Goal: Information Seeking & Learning: Learn about a topic

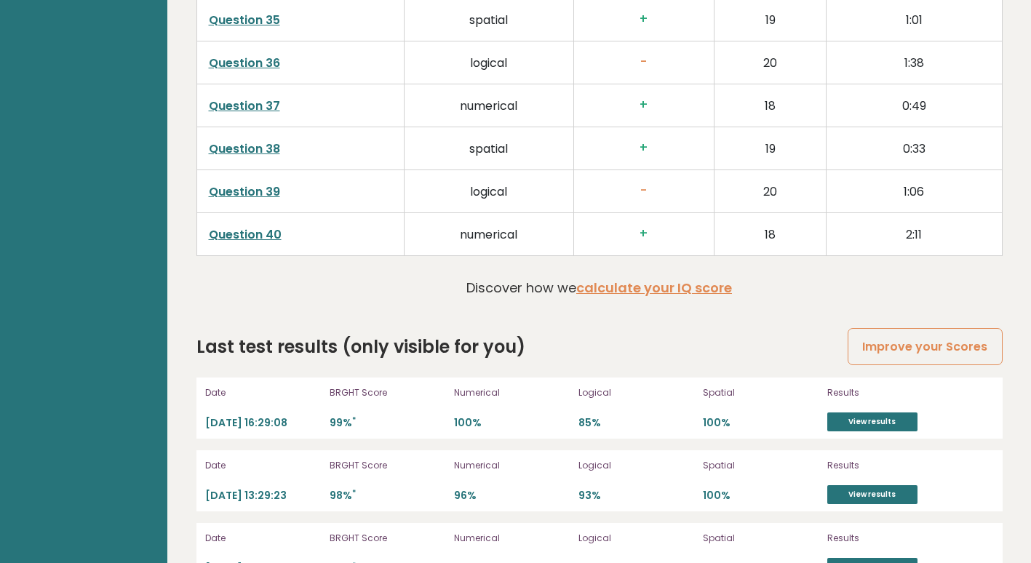
scroll to position [3843, 0]
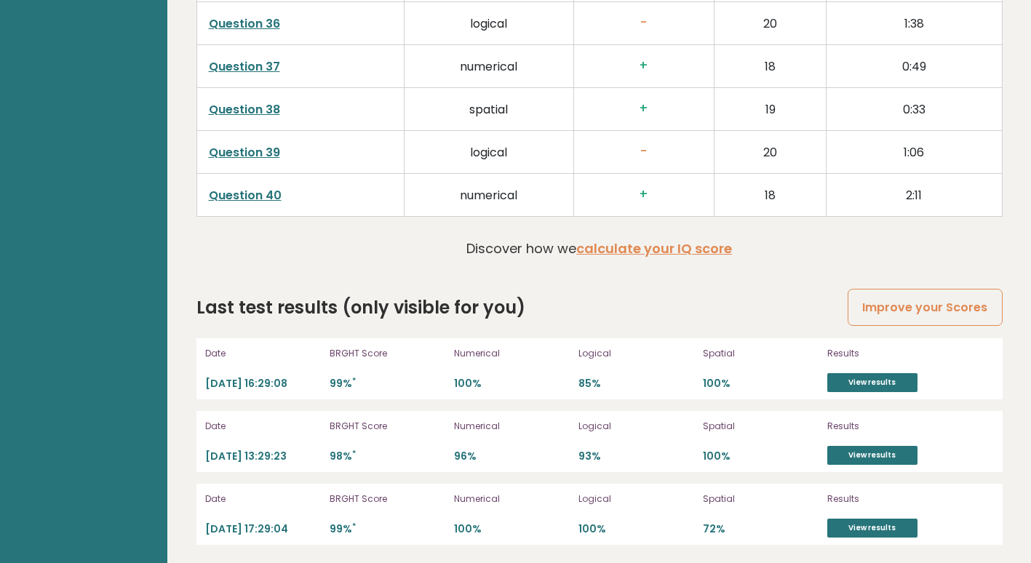
click at [262, 145] on link "Question 39" at bounding box center [244, 152] width 71 height 17
click at [862, 383] on link "View results" at bounding box center [872, 382] width 90 height 19
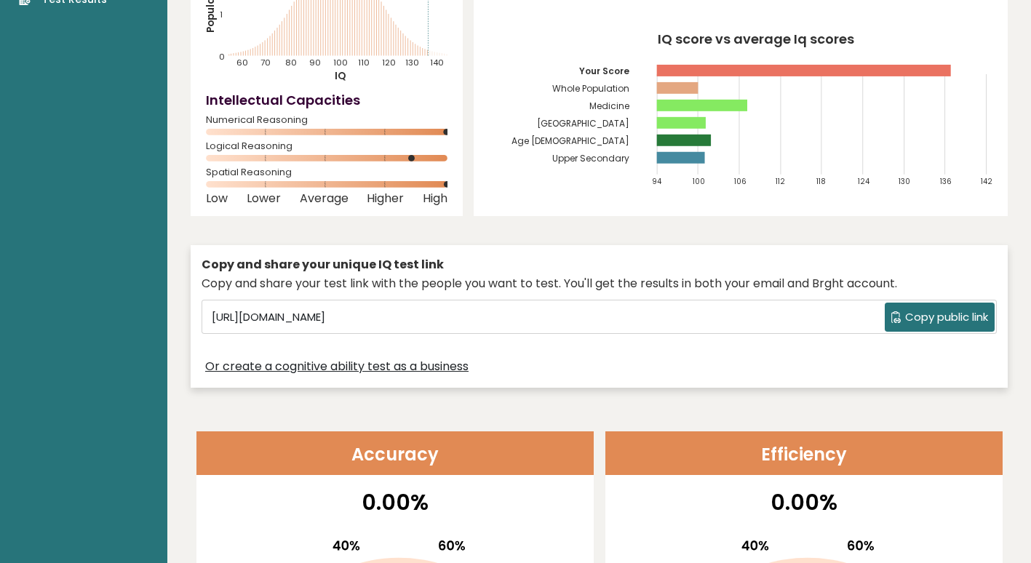
scroll to position [0, 0]
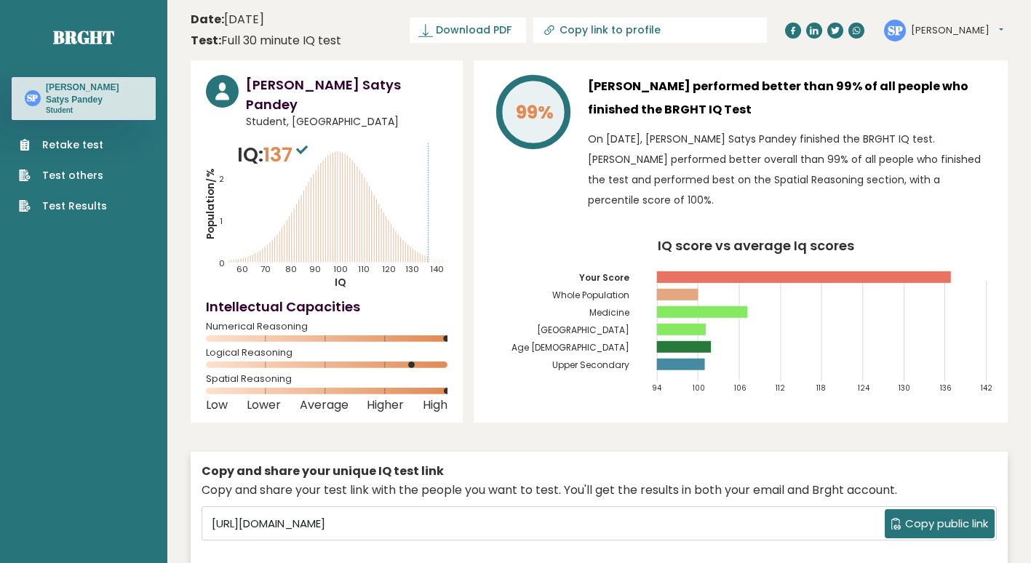
click at [287, 141] on span "137" at bounding box center [287, 154] width 48 height 27
drag, startPoint x: 287, startPoint y: 127, endPoint x: 471, endPoint y: 170, distance: 188.5
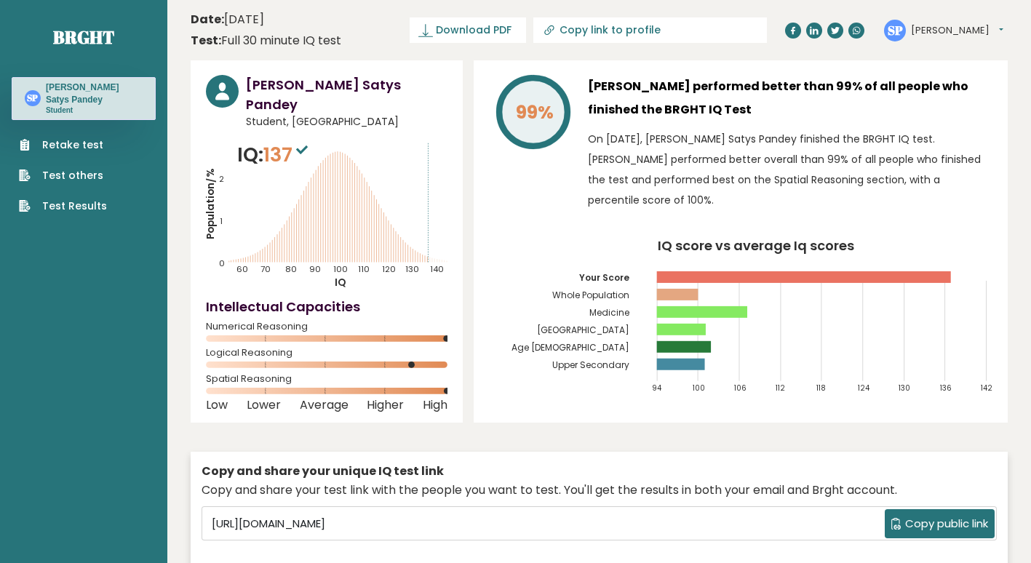
click at [471, 170] on div "Suchir Satys Pandey Student, India IQ: 137 Population/% IQ 0 1 2 60 70 80 90 10…" at bounding box center [599, 330] width 817 height 541
click at [940, 29] on button "[PERSON_NAME]" at bounding box center [957, 30] width 92 height 15
click at [936, 78] on link "Profile" at bounding box center [949, 73] width 74 height 20
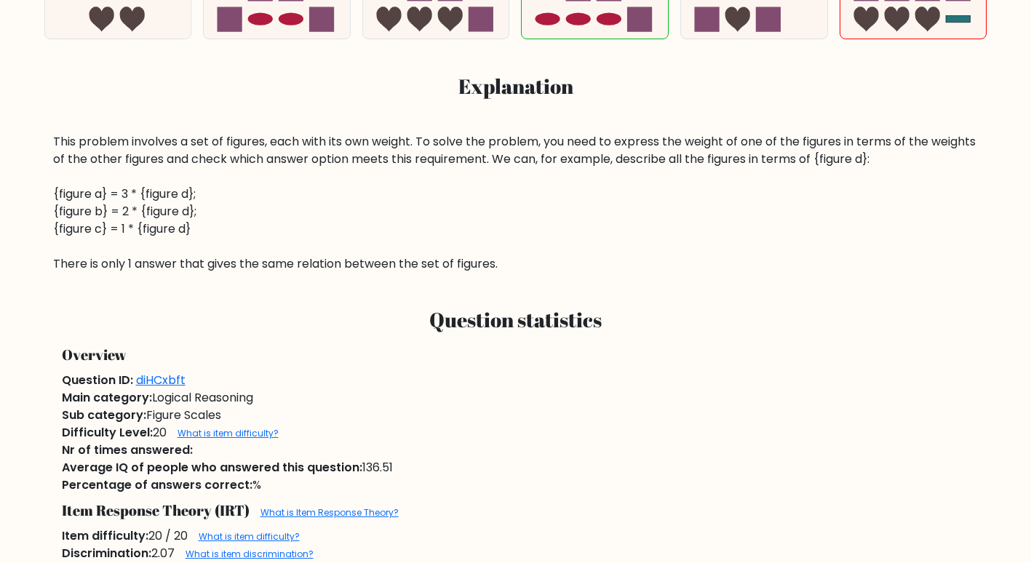
scroll to position [661, 0]
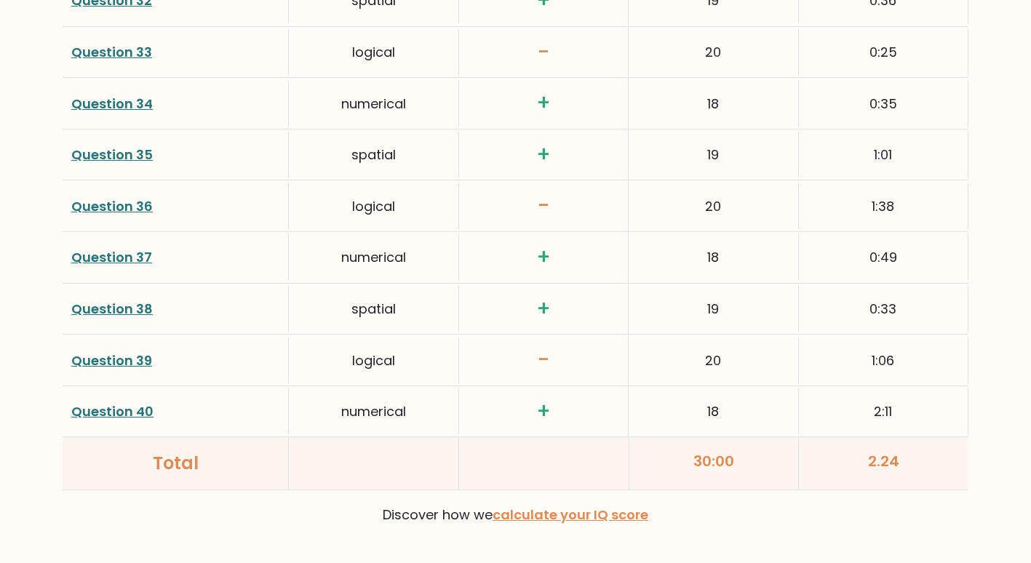
scroll to position [3826, 0]
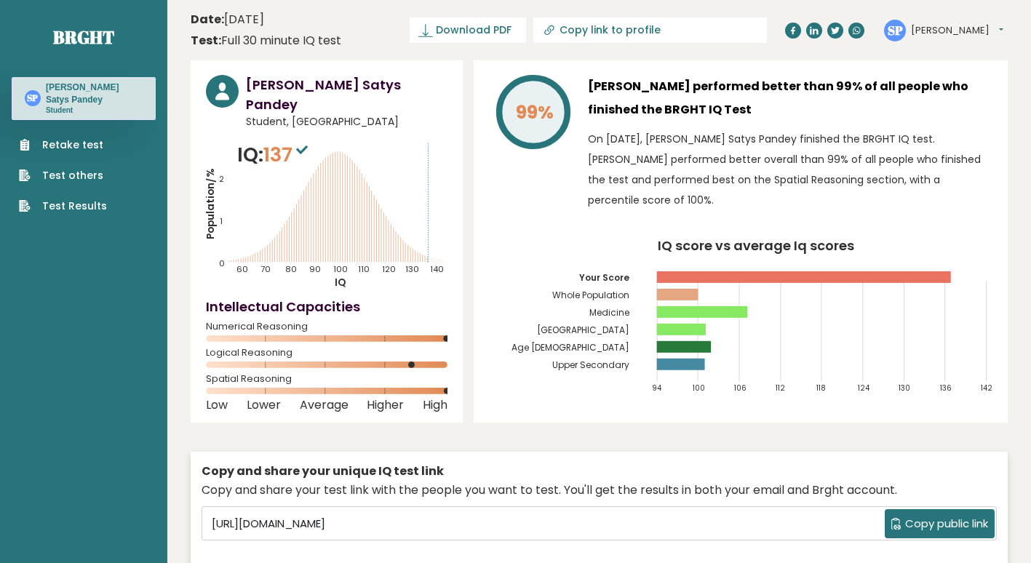
click at [946, 20] on div "SP Suchir Satys Dashboard Profile Settings Logout" at bounding box center [943, 31] width 119 height 22
click at [946, 28] on button "Suchir Satys" at bounding box center [957, 30] width 92 height 15
click at [939, 90] on link "Settings" at bounding box center [949, 94] width 74 height 20
click at [80, 212] on link "Test Results" at bounding box center [63, 206] width 88 height 15
click at [63, 26] on link "Brght" at bounding box center [83, 36] width 61 height 23
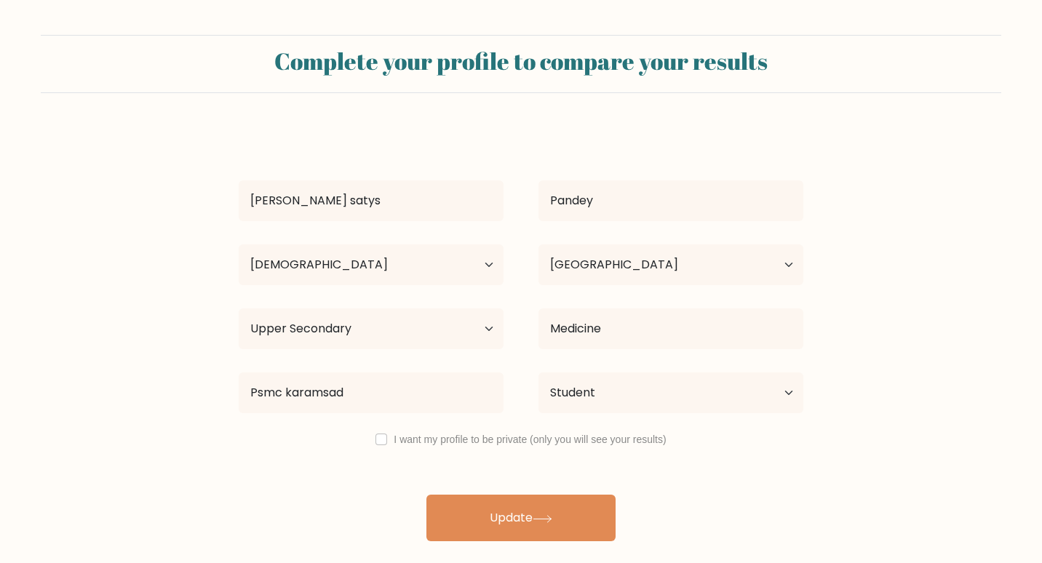
select select "18_24"
select select "IN"
select select "upper_secondary"
select select "student"
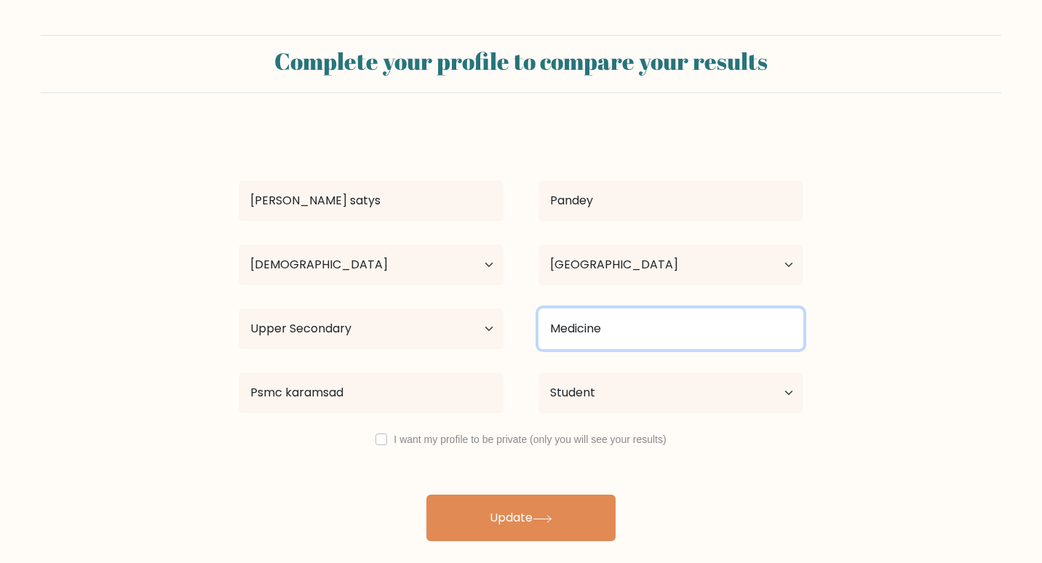
click at [602, 332] on input "Medicine" at bounding box center [670, 329] width 265 height 41
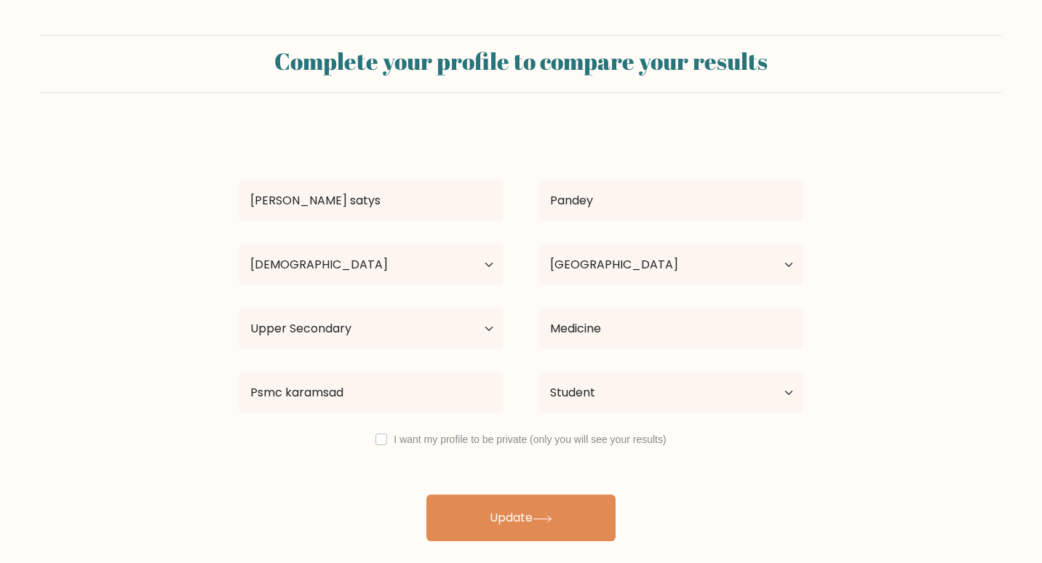
click at [45, 343] on form "Complete your profile to compare your results Suchir satys Pandey Age Under 18 …" at bounding box center [521, 288] width 1042 height 506
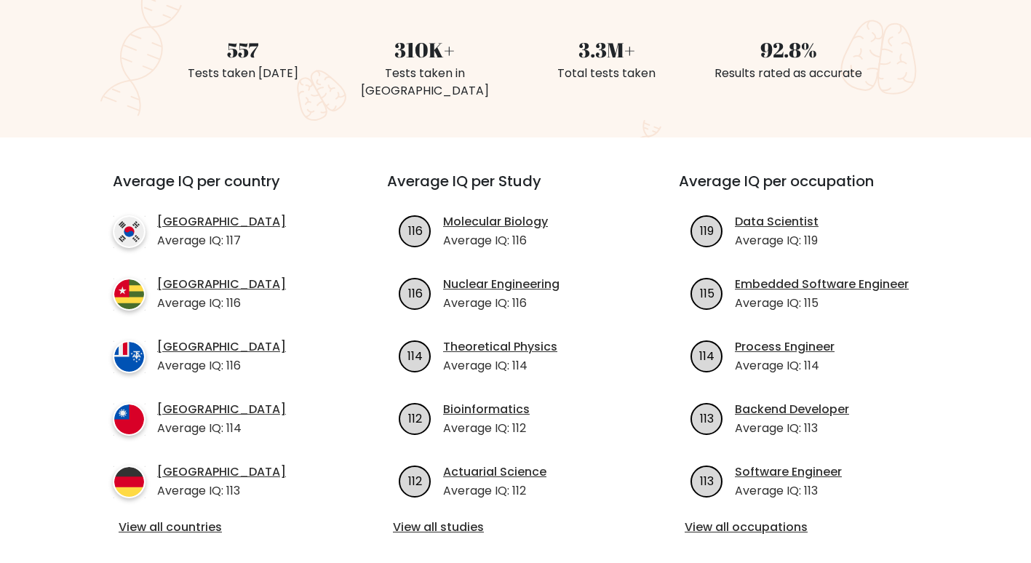
scroll to position [458, 0]
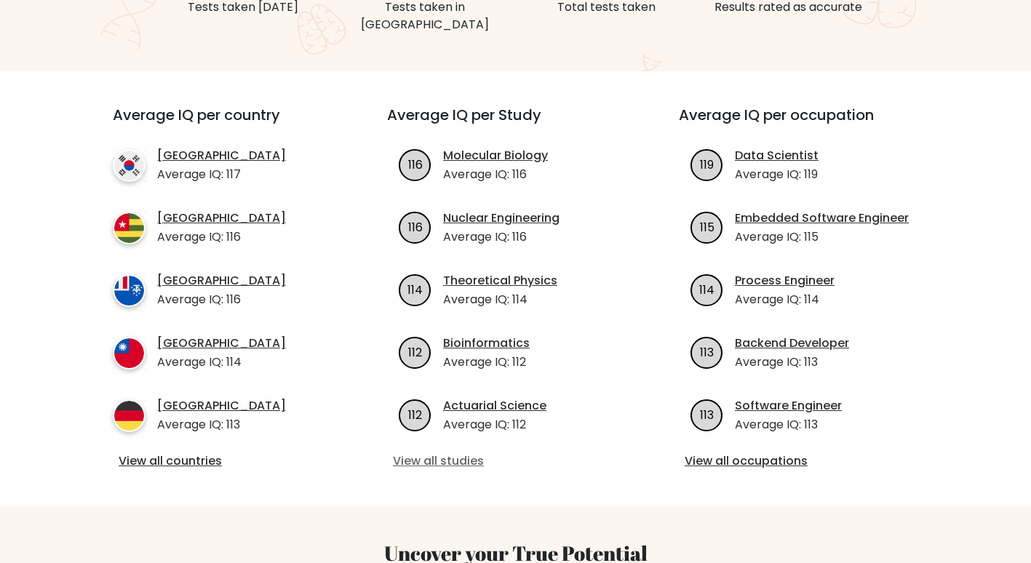
click at [434, 453] on link "View all studies" at bounding box center [515, 461] width 245 height 17
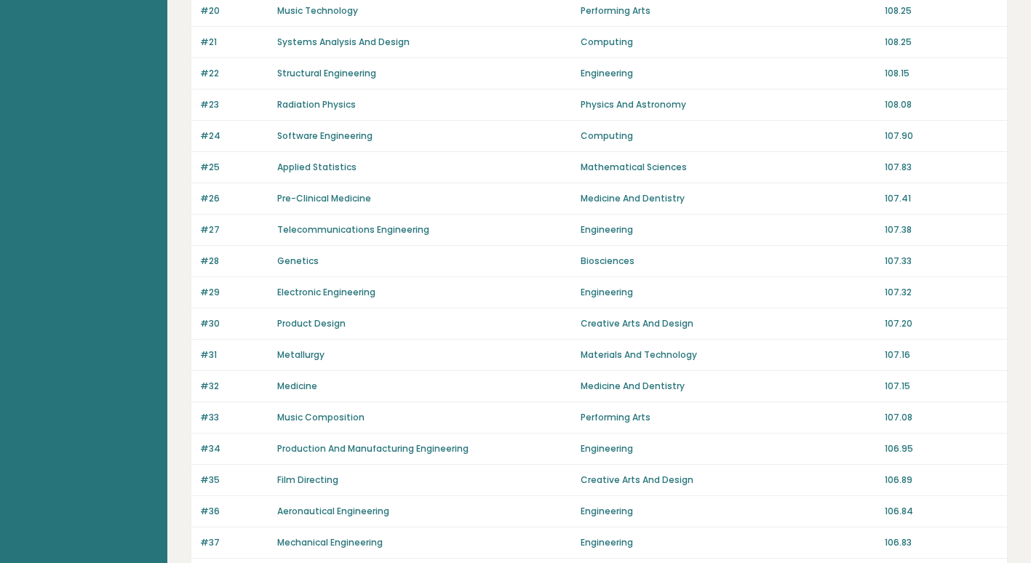
scroll to position [787, 0]
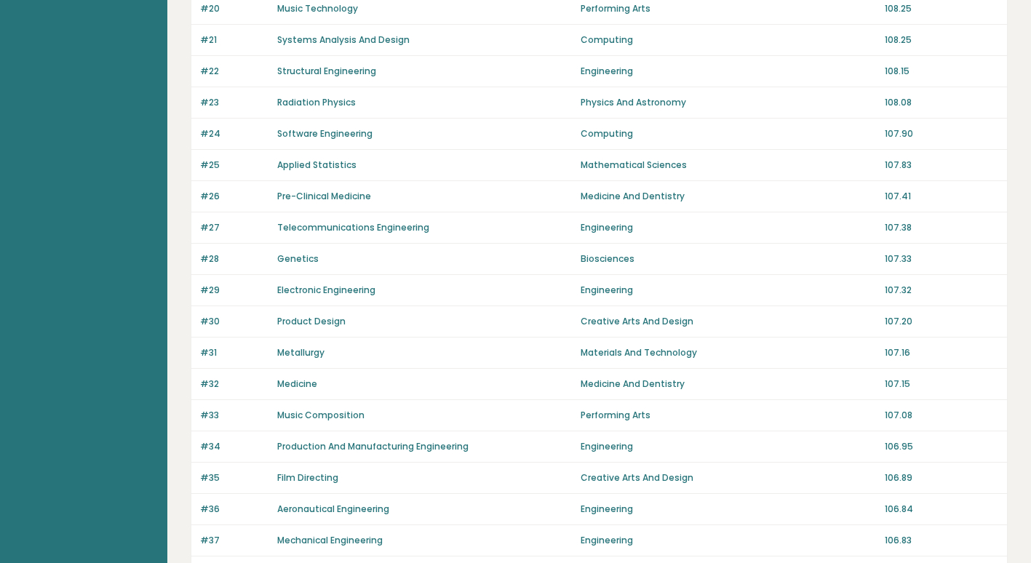
click at [309, 378] on p "Medicine" at bounding box center [297, 384] width 40 height 13
click at [296, 381] on link "Medicine" at bounding box center [297, 384] width 40 height 12
click at [295, 375] on div "#32 Medicine Medicine And Dentistry 107.15" at bounding box center [599, 384] width 816 height 31
click at [304, 383] on link "Medicine" at bounding box center [297, 384] width 40 height 12
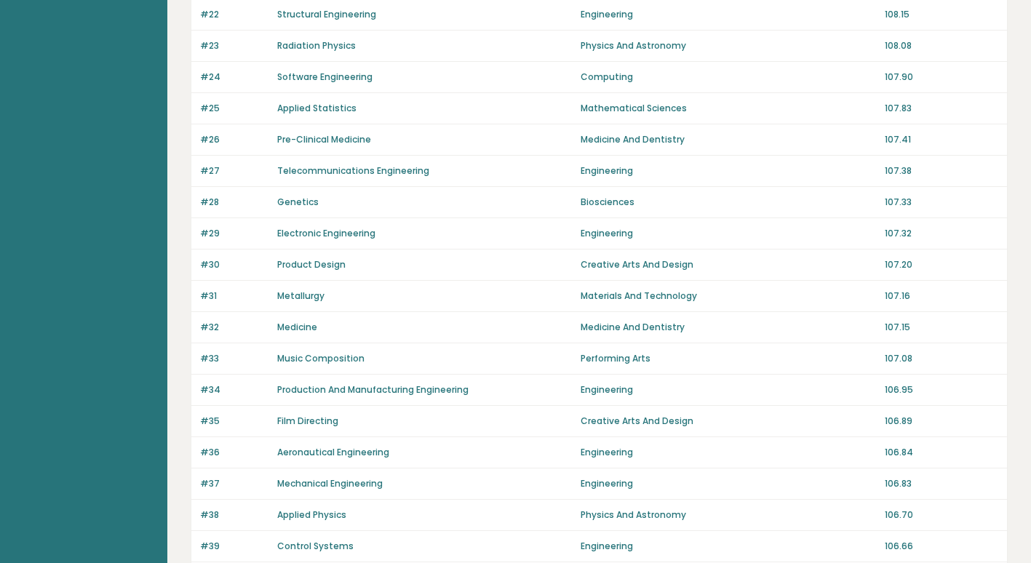
scroll to position [845, 0]
click at [291, 330] on link "Medicine" at bounding box center [297, 326] width 40 height 12
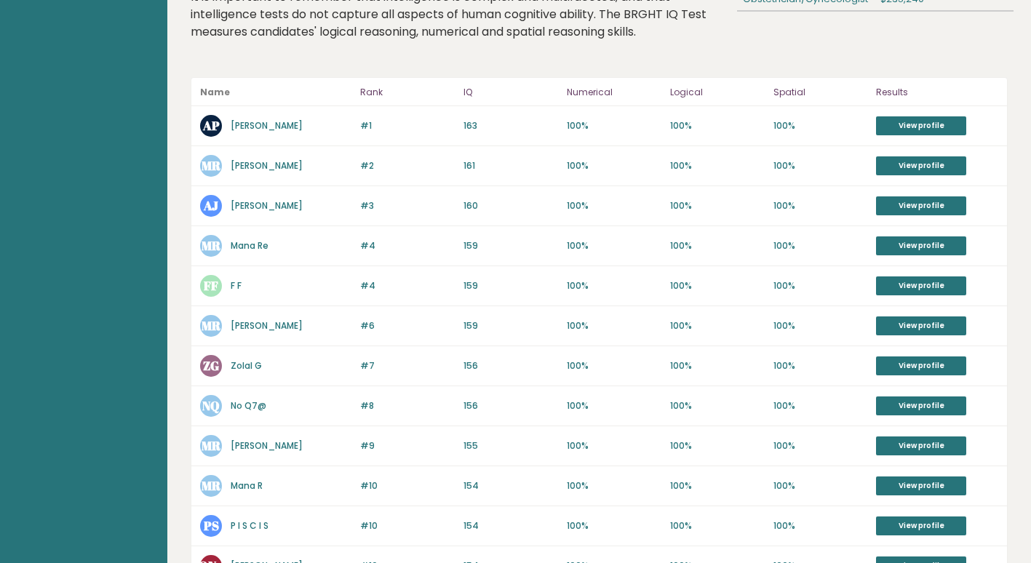
scroll to position [240, 0]
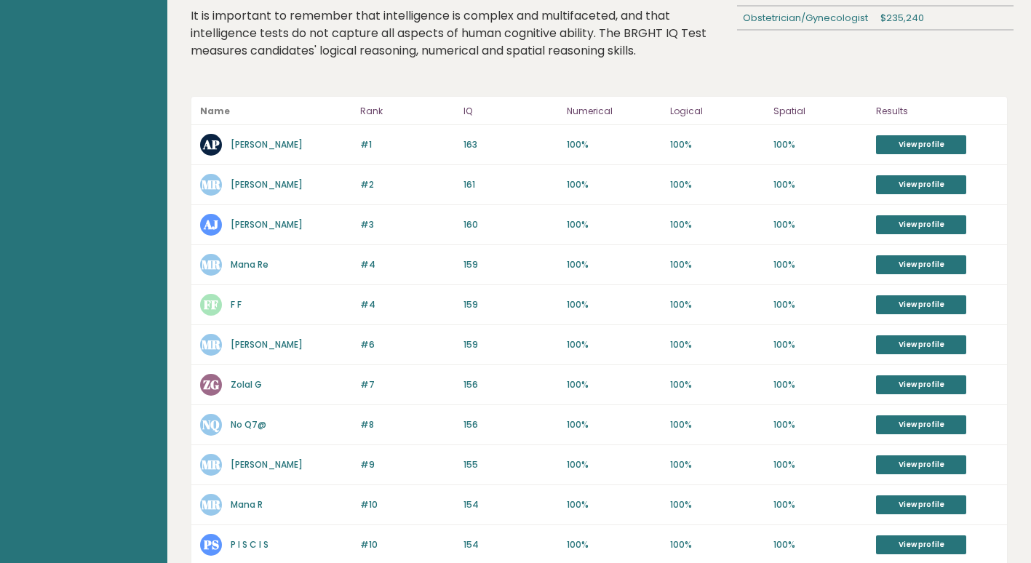
click at [273, 146] on link "[PERSON_NAME]" at bounding box center [267, 144] width 72 height 12
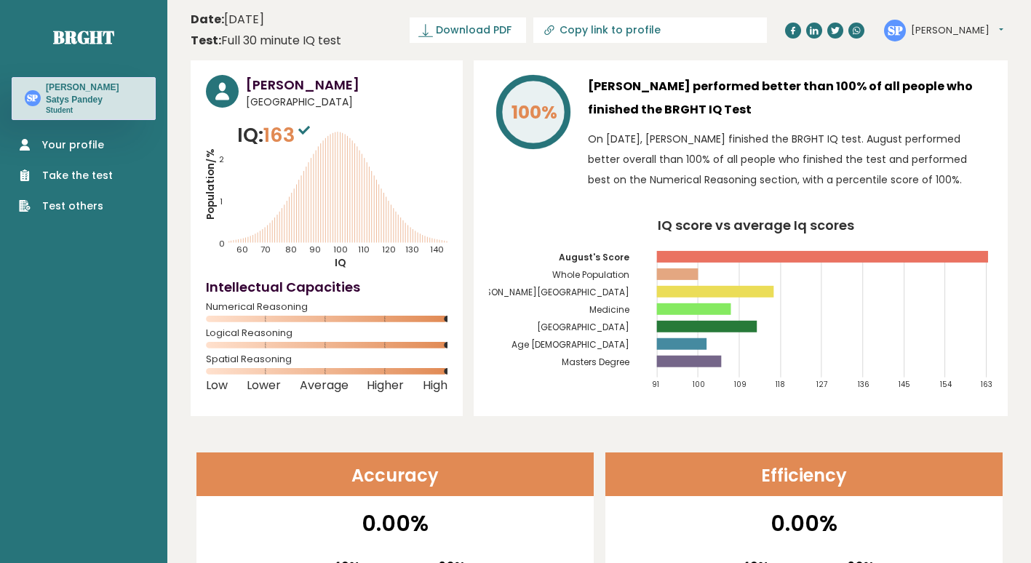
click at [603, 287] on tspan "Friedrich-Schiller-Universität Jena" at bounding box center [549, 292] width 162 height 12
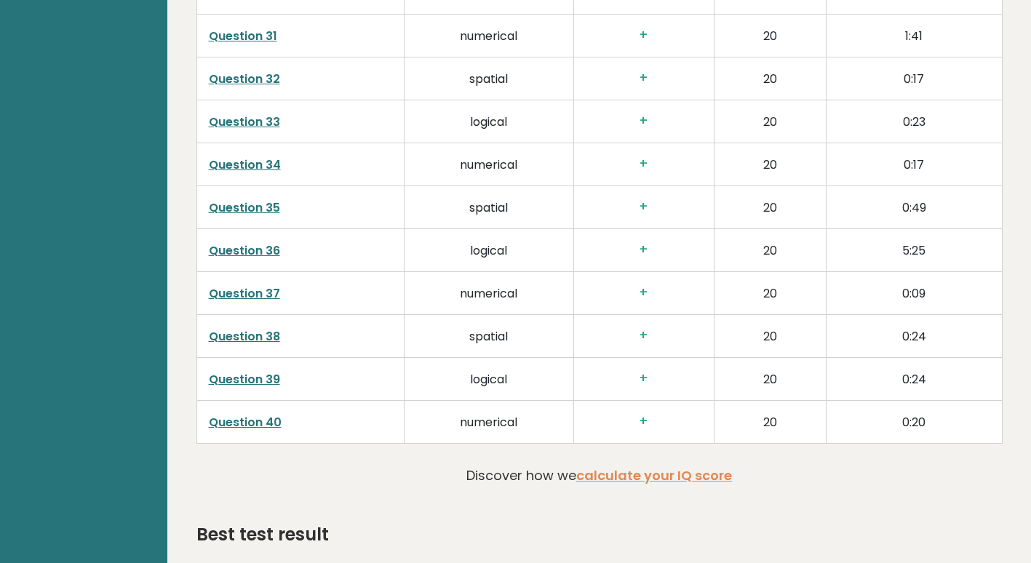
scroll to position [3541, 0]
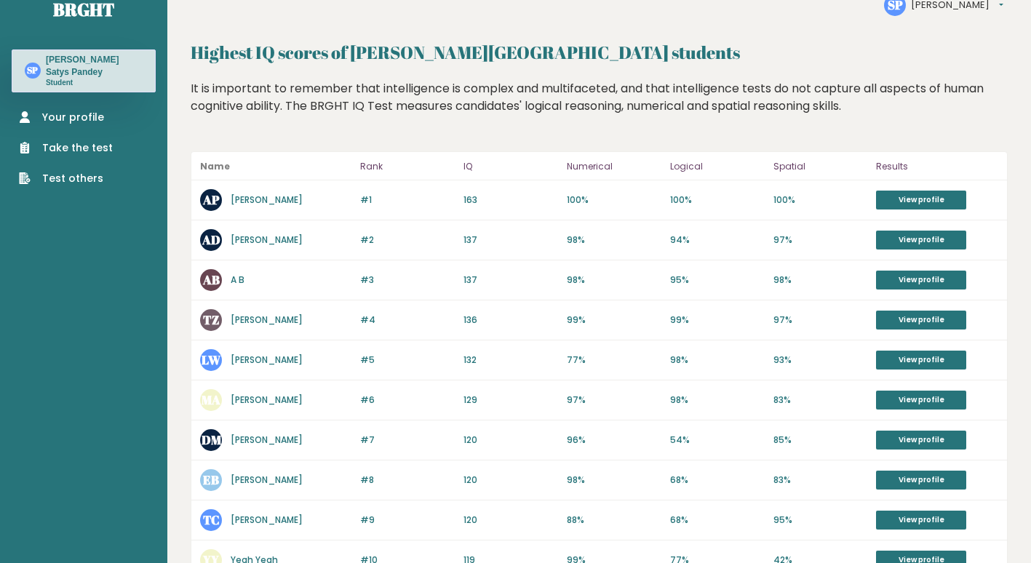
scroll to position [27, 0]
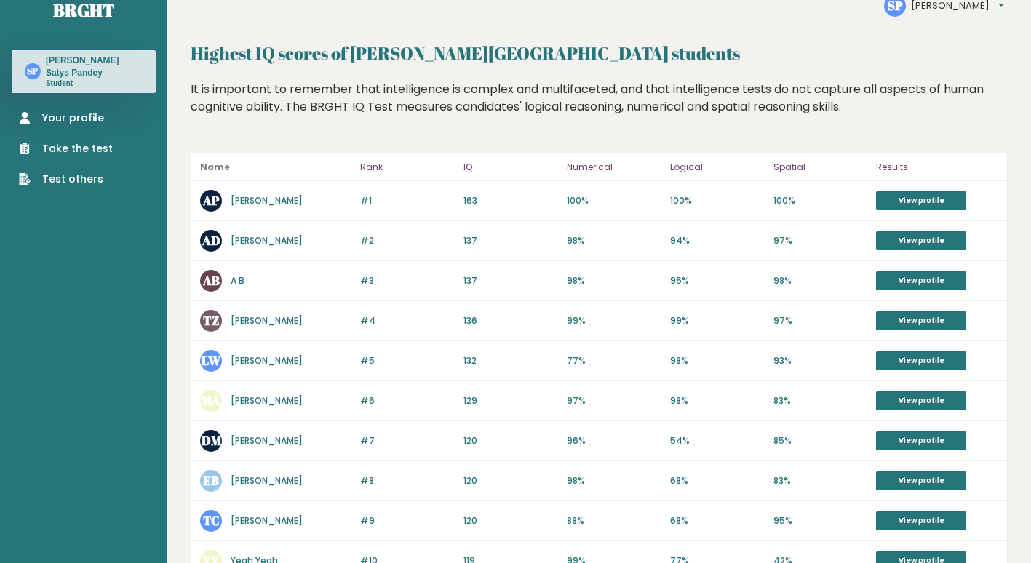
click at [303, 235] on link "[PERSON_NAME]" at bounding box center [267, 240] width 72 height 12
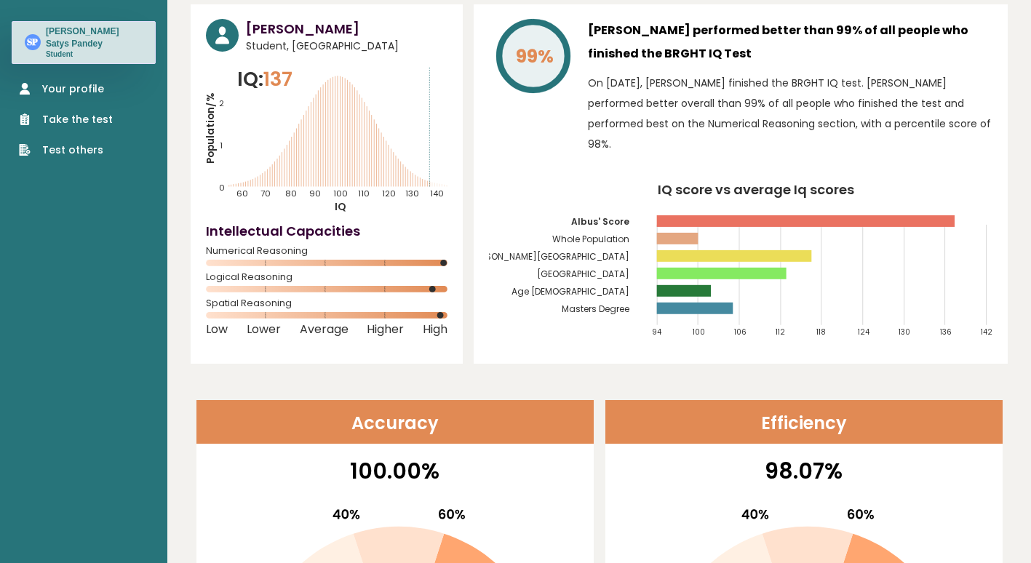
scroll to position [57, 0]
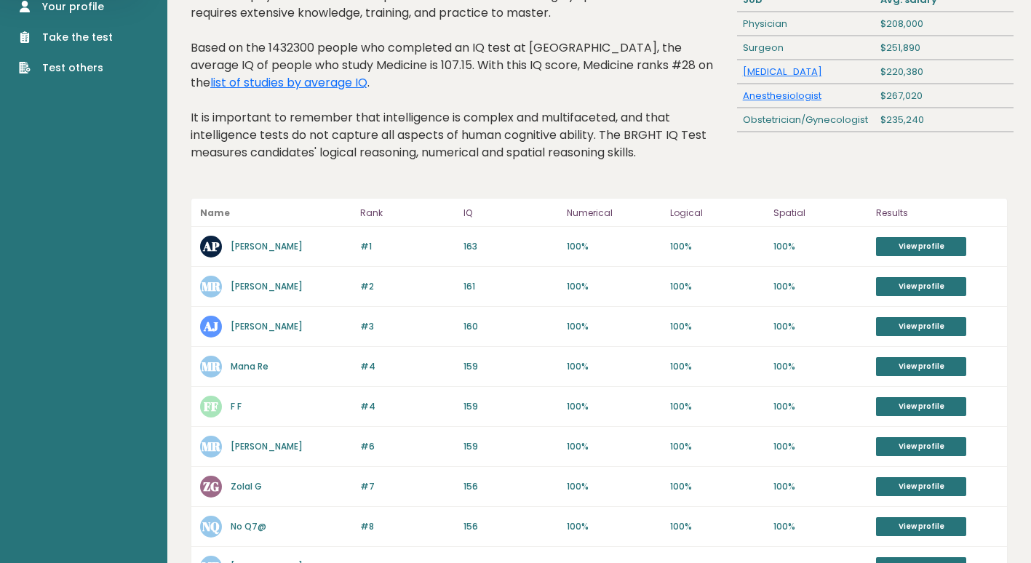
scroll to position [143, 0]
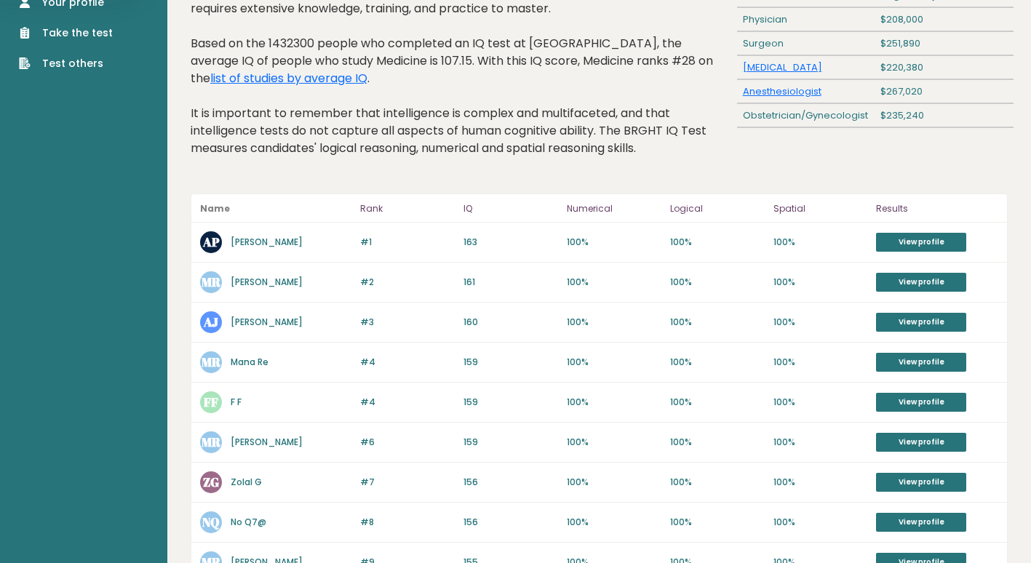
click at [303, 285] on link "[PERSON_NAME]" at bounding box center [267, 282] width 72 height 12
click at [303, 322] on link "Amirhossein Joudaki" at bounding box center [267, 322] width 72 height 12
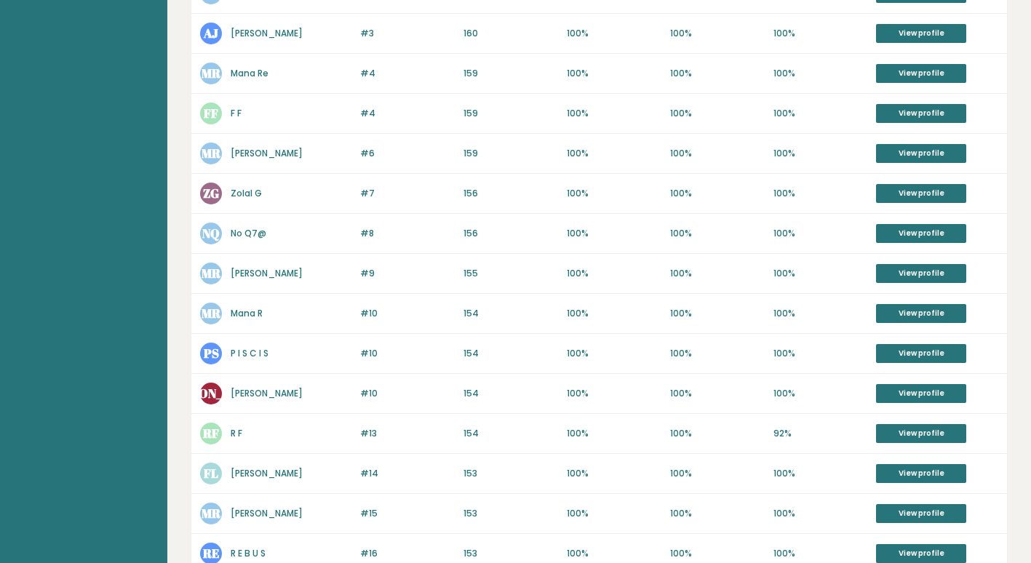
scroll to position [696, 0]
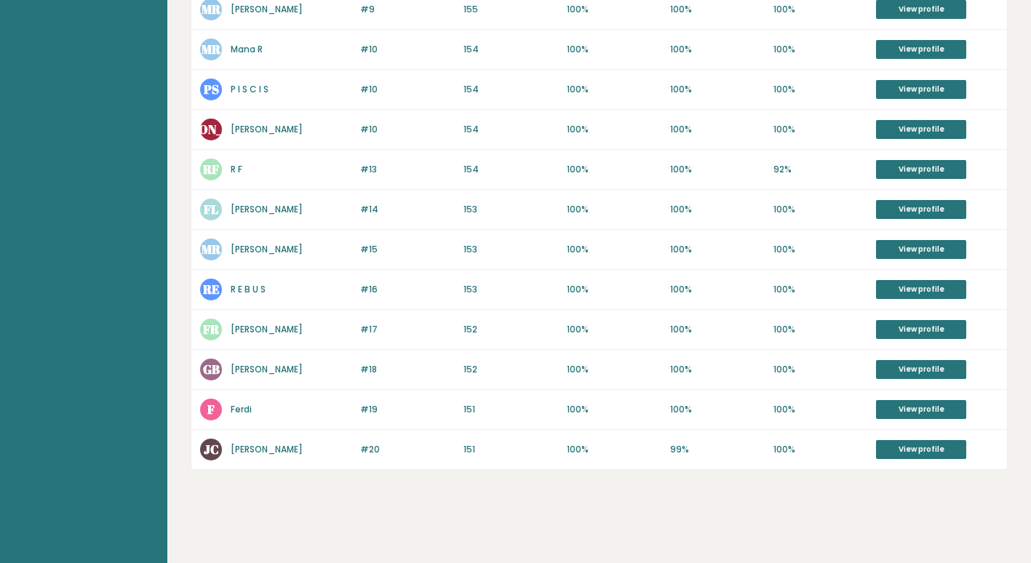
click at [236, 451] on link "J C" at bounding box center [267, 449] width 72 height 12
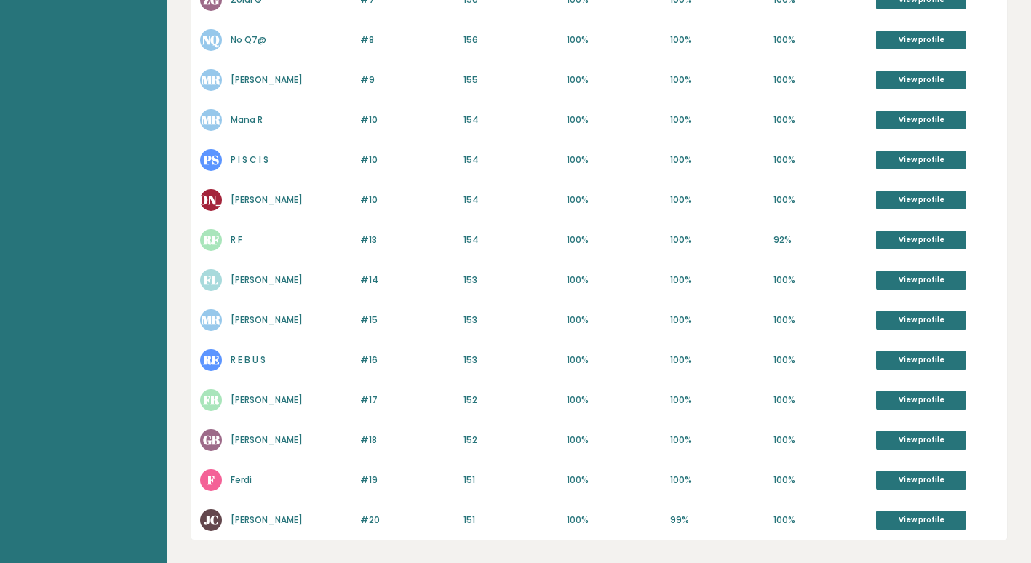
scroll to position [639, 0]
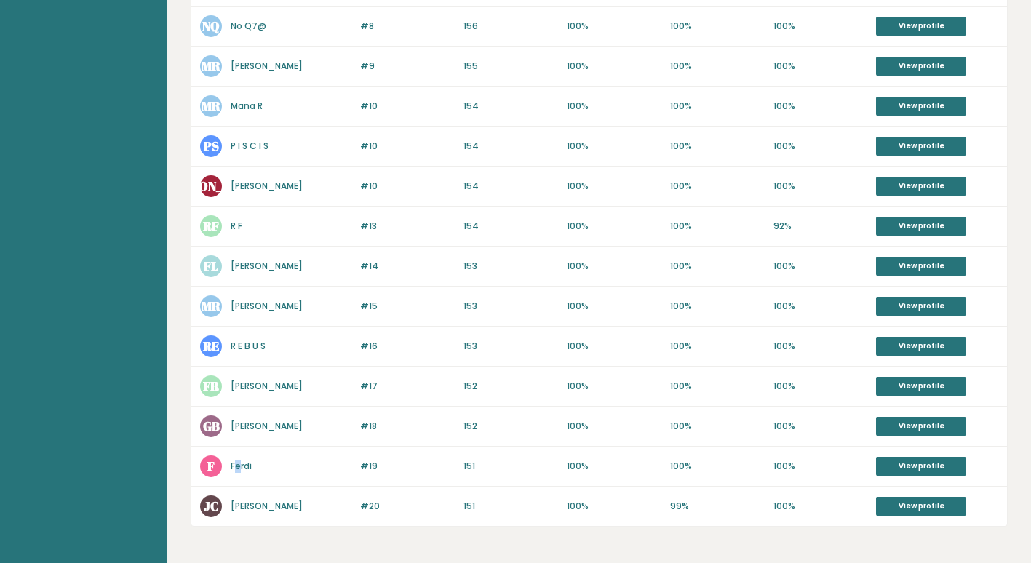
drag, startPoint x: 234, startPoint y: 458, endPoint x: 240, endPoint y: 464, distance: 9.3
click at [240, 464] on div "F Ferdi" at bounding box center [275, 467] width 151 height 22
click at [240, 464] on link "Ferdi" at bounding box center [241, 466] width 21 height 12
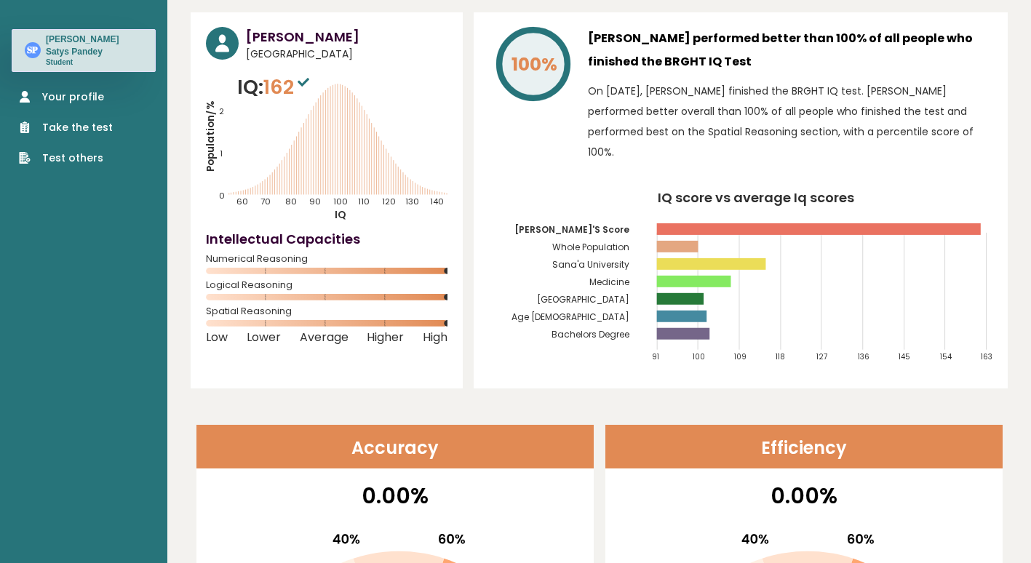
scroll to position [47, 0]
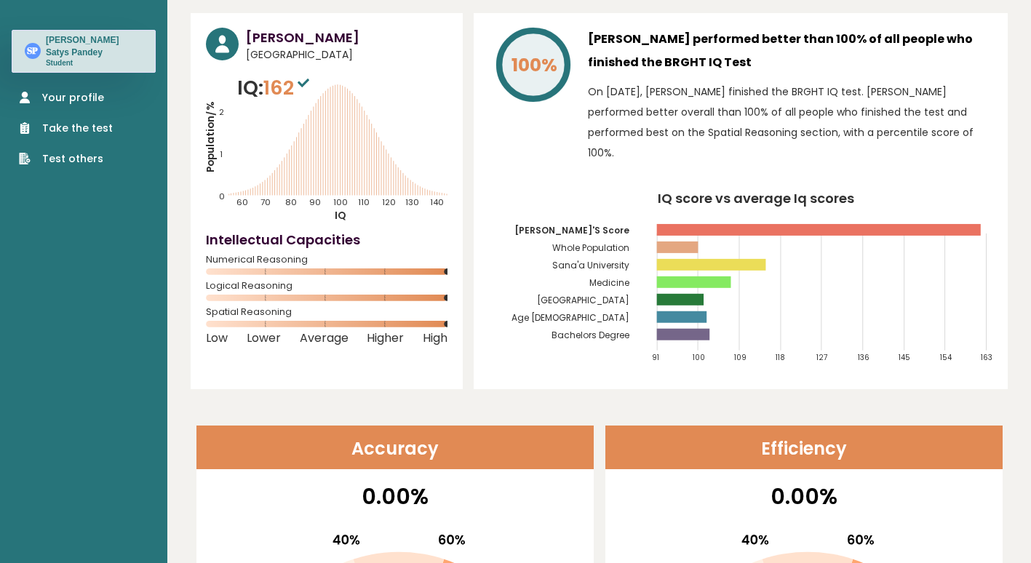
click at [584, 262] on tspan "Sana'a University" at bounding box center [590, 265] width 77 height 12
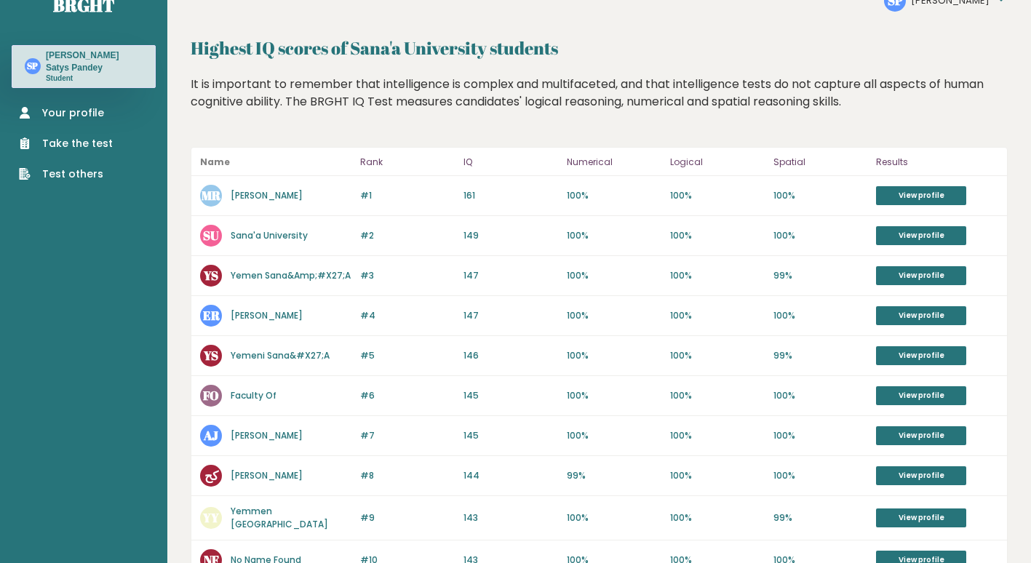
scroll to position [36, 0]
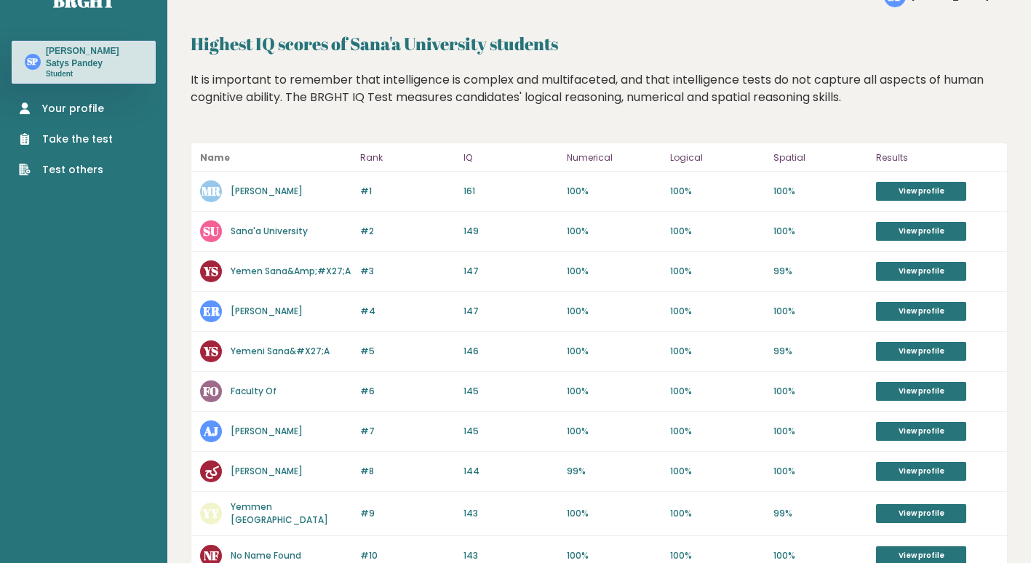
click at [283, 232] on link "Sana'a University" at bounding box center [269, 231] width 77 height 12
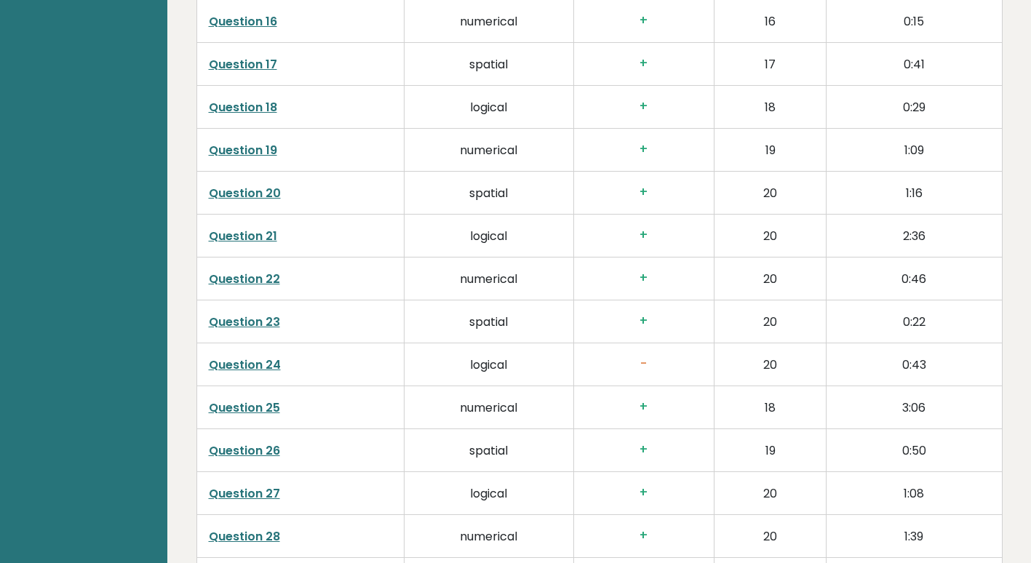
scroll to position [2789, 0]
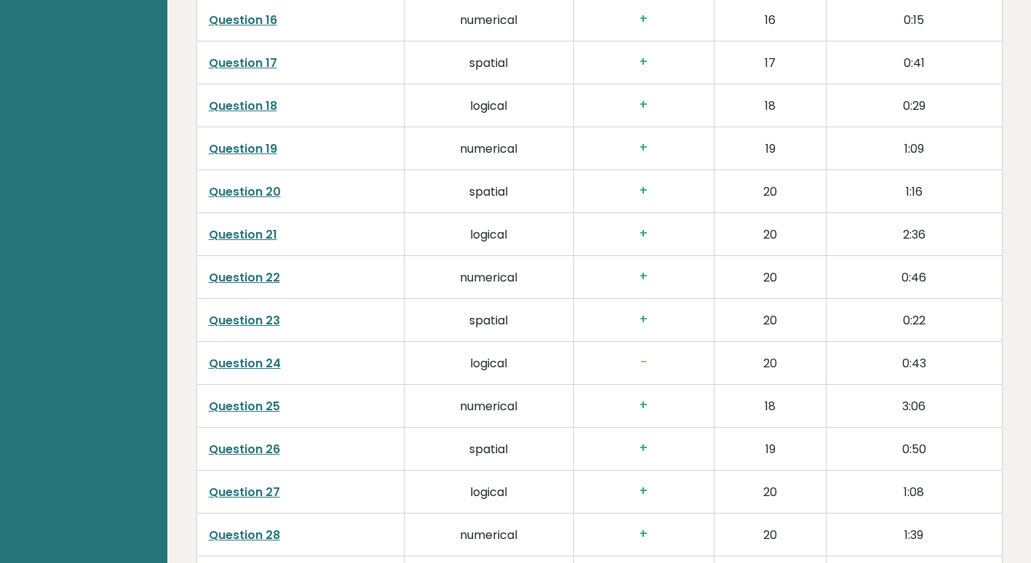
click at [252, 358] on link "Question 24" at bounding box center [245, 363] width 72 height 17
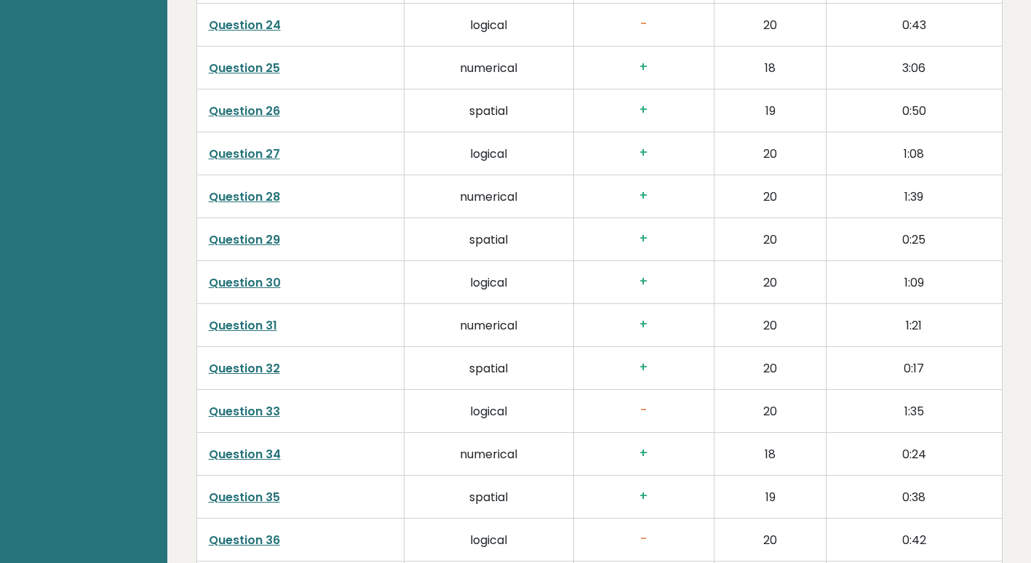
scroll to position [3128, 0]
click at [264, 410] on link "Question 33" at bounding box center [244, 410] width 71 height 17
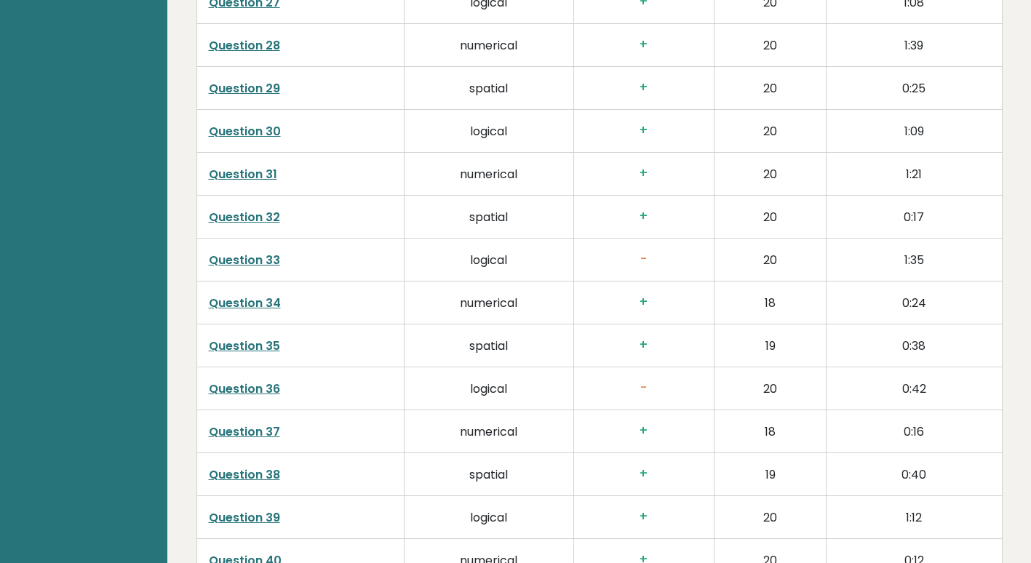
scroll to position [3293, 0]
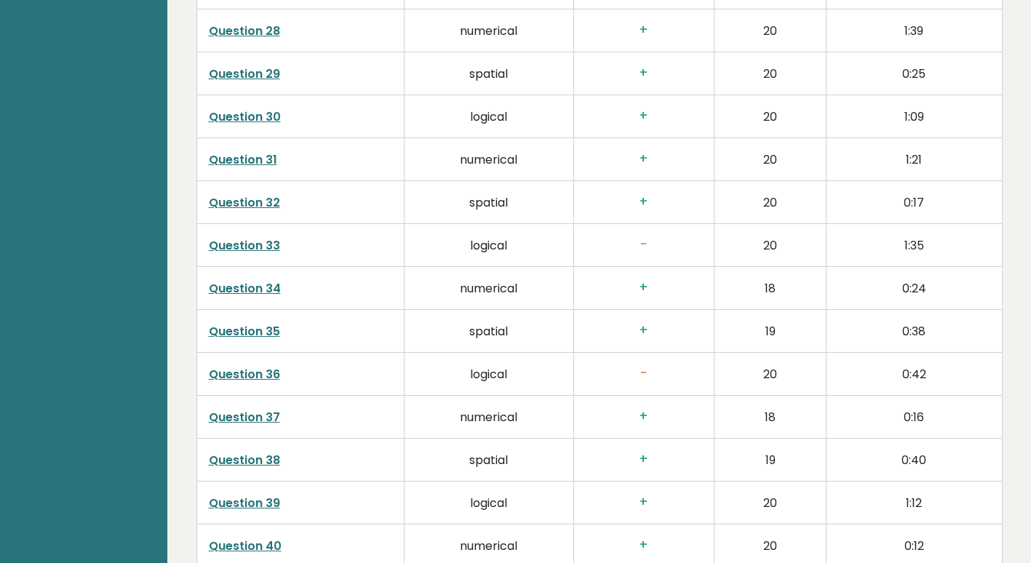
click at [266, 375] on link "Question 36" at bounding box center [244, 374] width 71 height 17
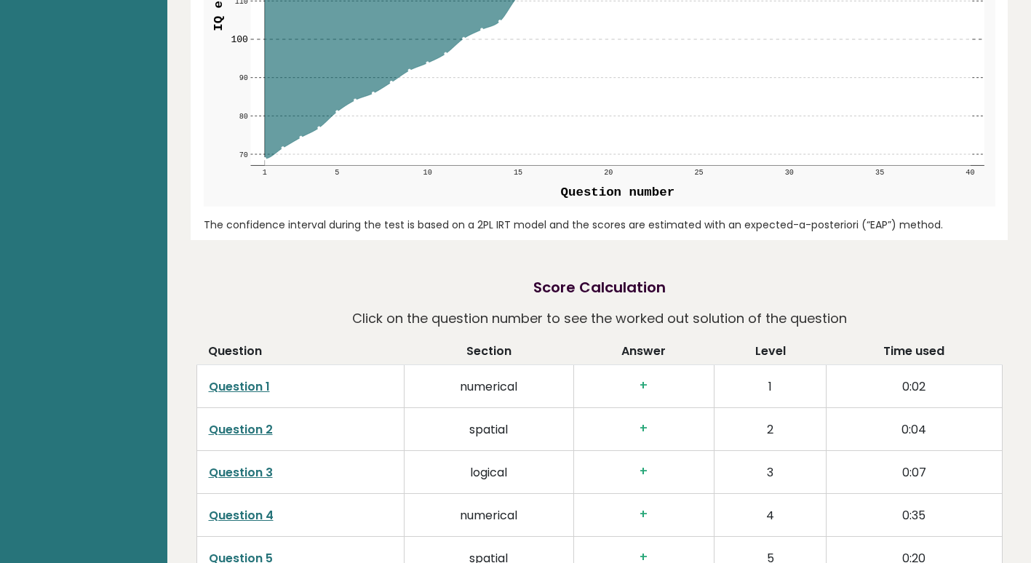
scroll to position [1765, 0]
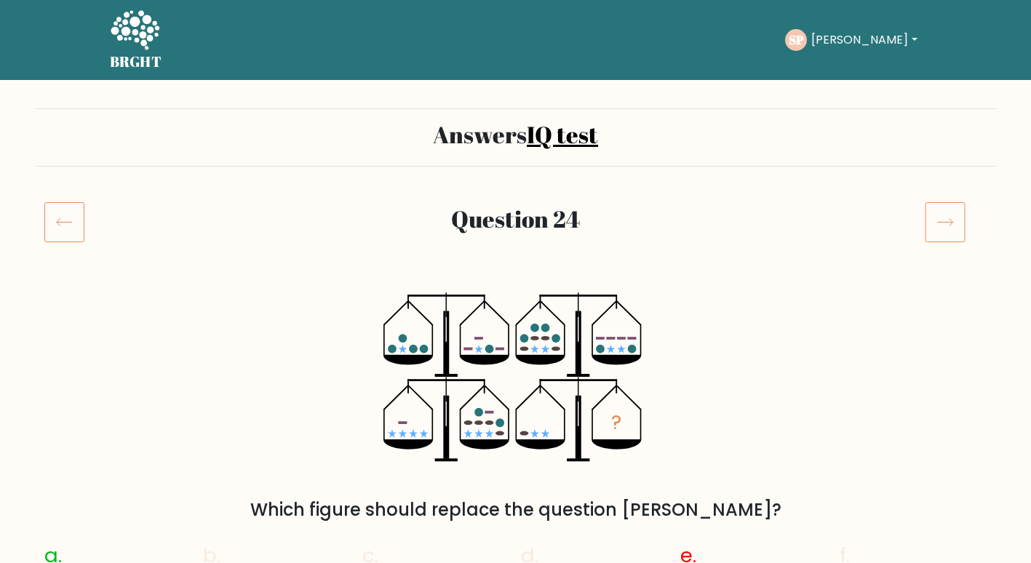
click at [72, 258] on div "Question 24" at bounding box center [516, 240] width 961 height 76
drag, startPoint x: 72, startPoint y: 258, endPoint x: 63, endPoint y: 228, distance: 30.4
click at [63, 228] on icon at bounding box center [64, 222] width 40 height 41
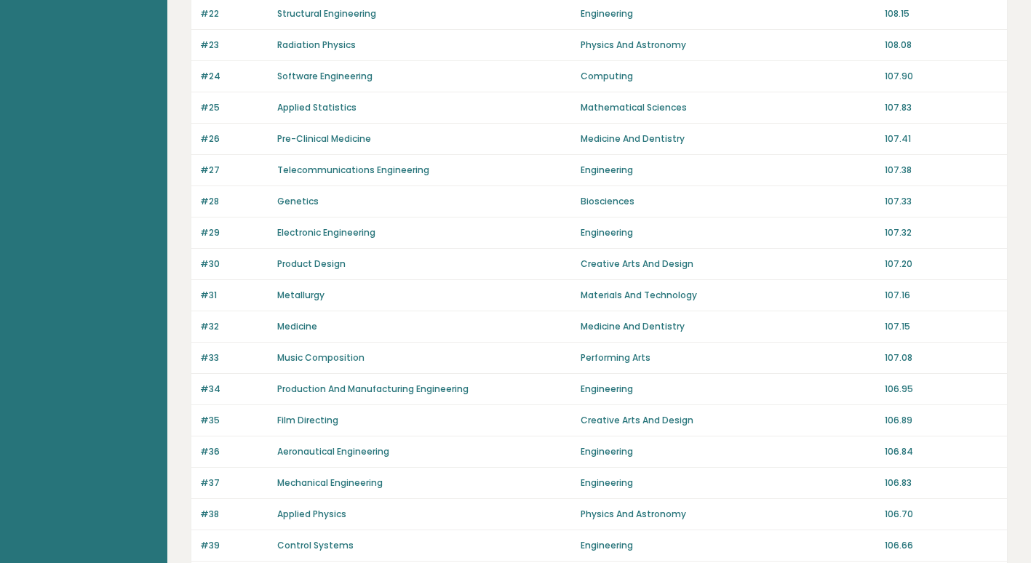
scroll to position [999, 0]
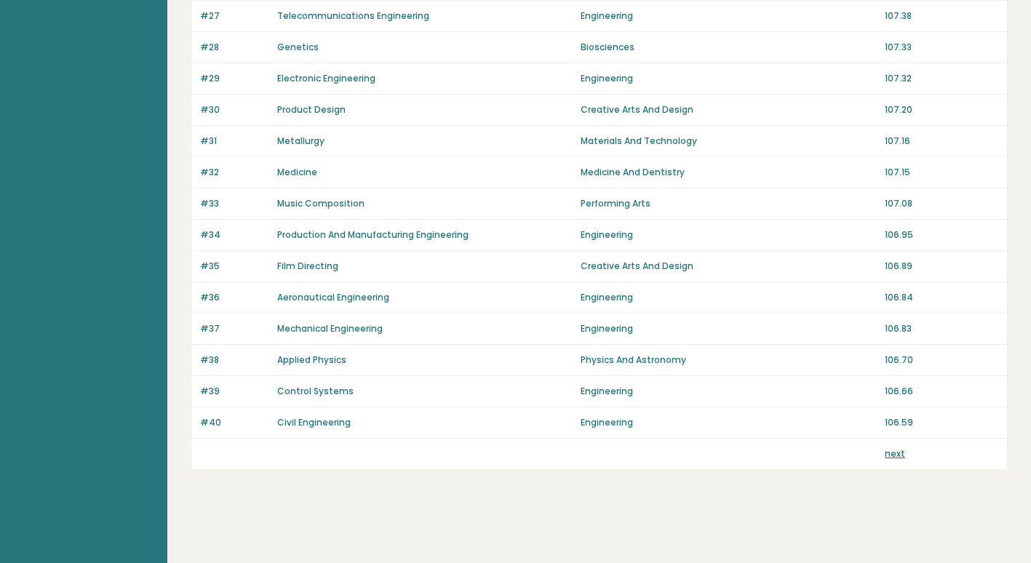
click at [891, 454] on link "next" at bounding box center [895, 454] width 20 height 12
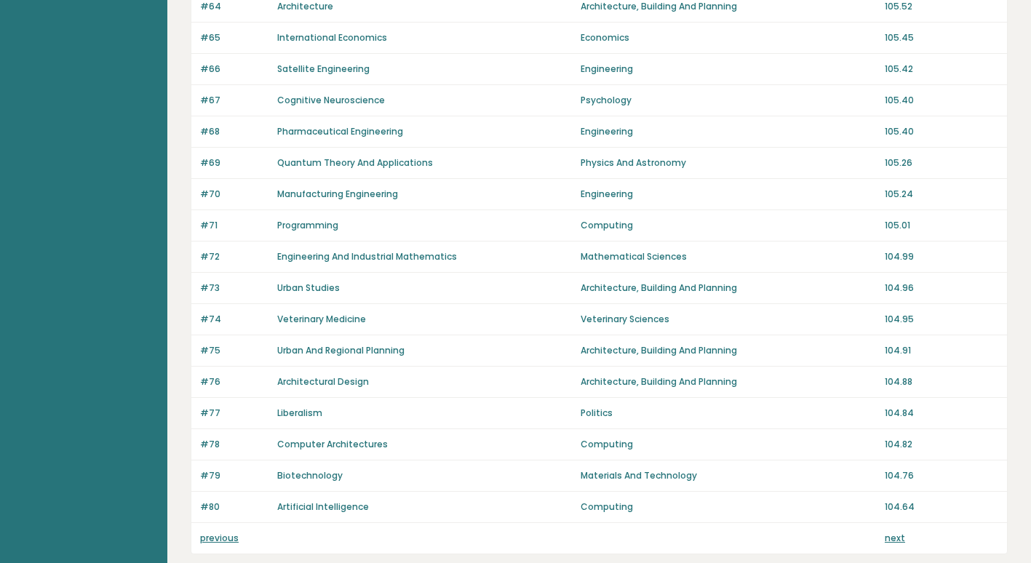
scroll to position [999, 0]
